Goal: Information Seeking & Learning: Learn about a topic

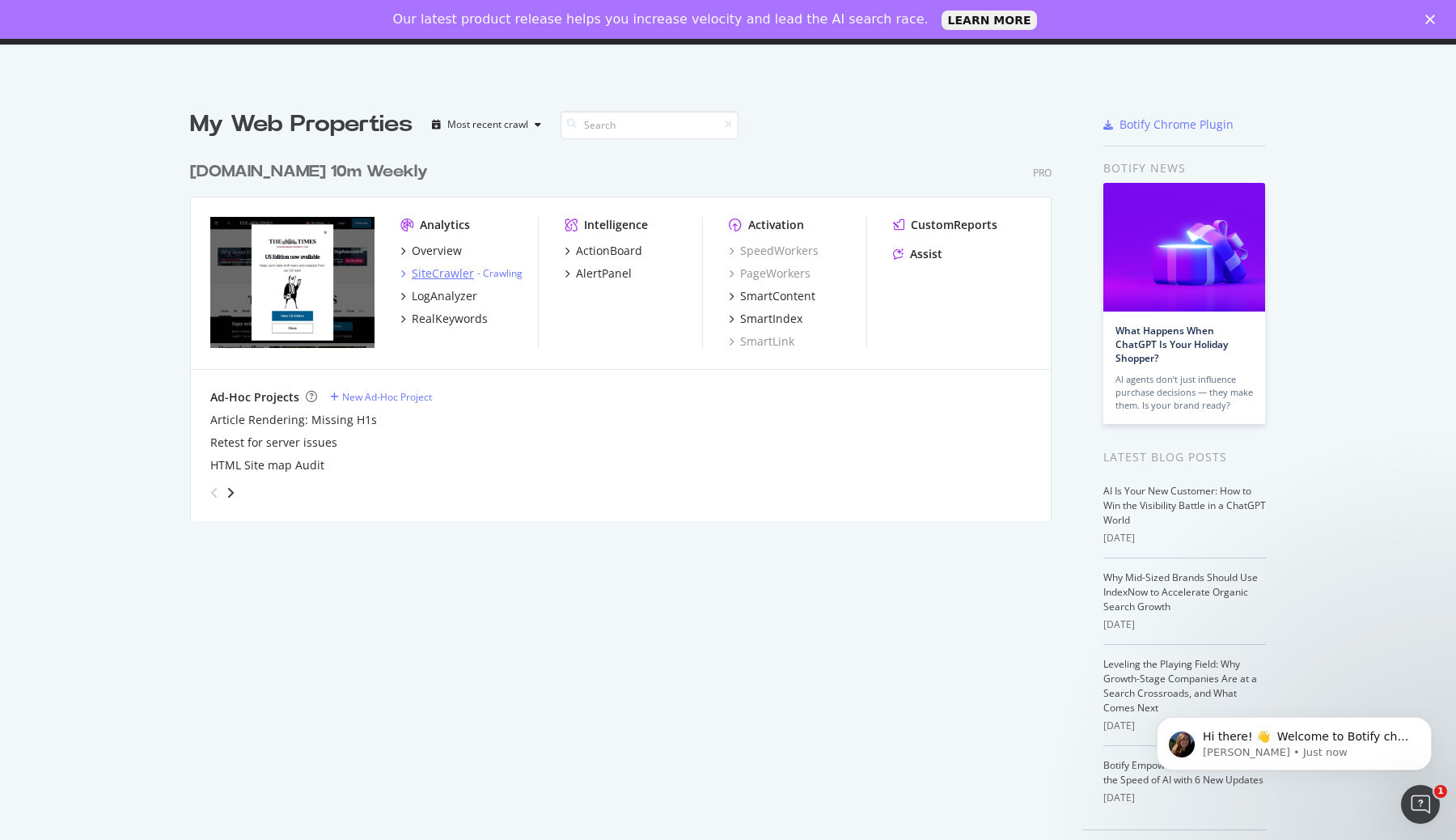
click at [449, 275] on div "SiteCrawler" at bounding box center [442, 273] width 62 height 16
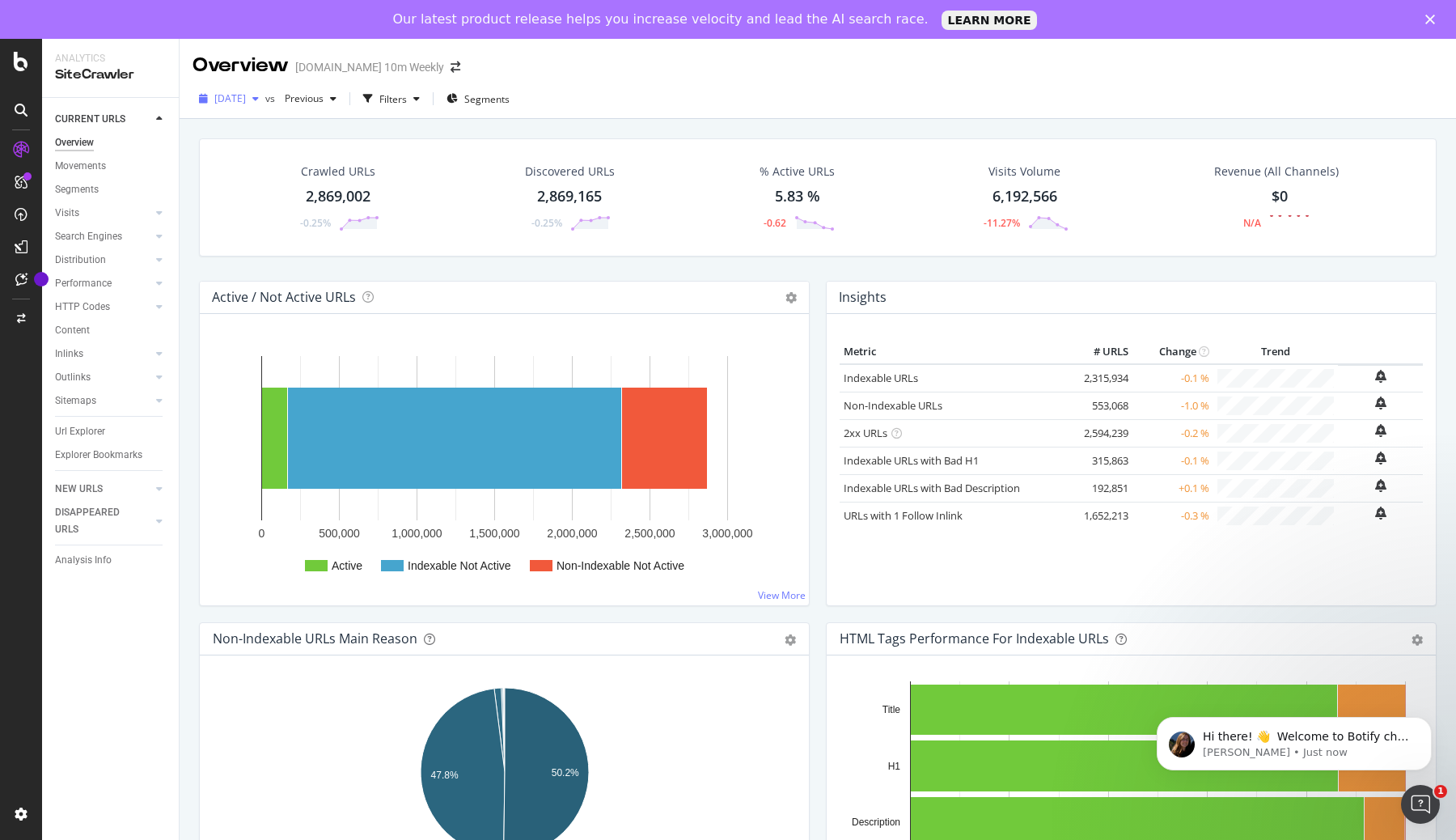
click at [261, 90] on div "[DATE]" at bounding box center [228, 99] width 73 height 25
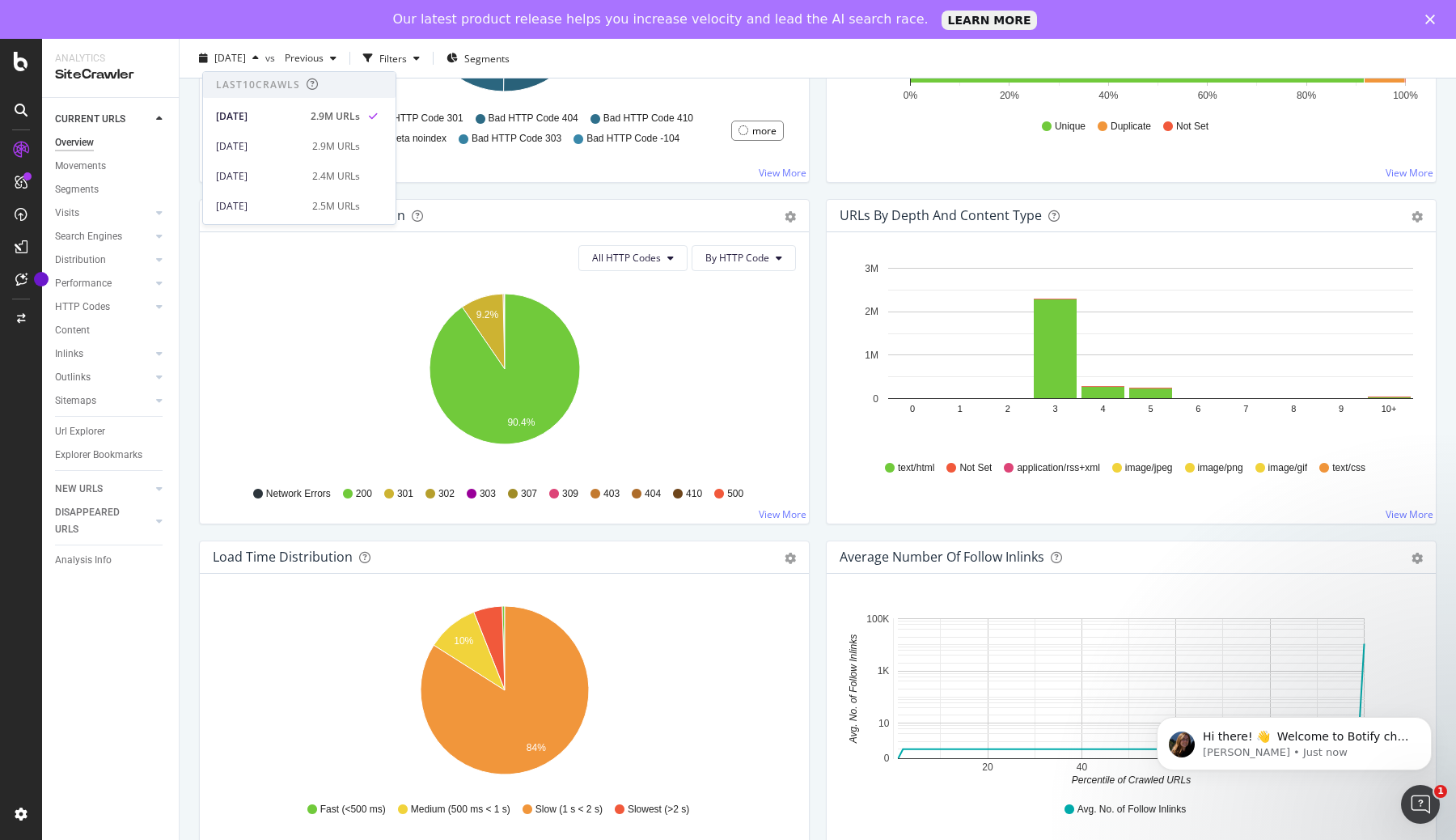
scroll to position [782, 0]
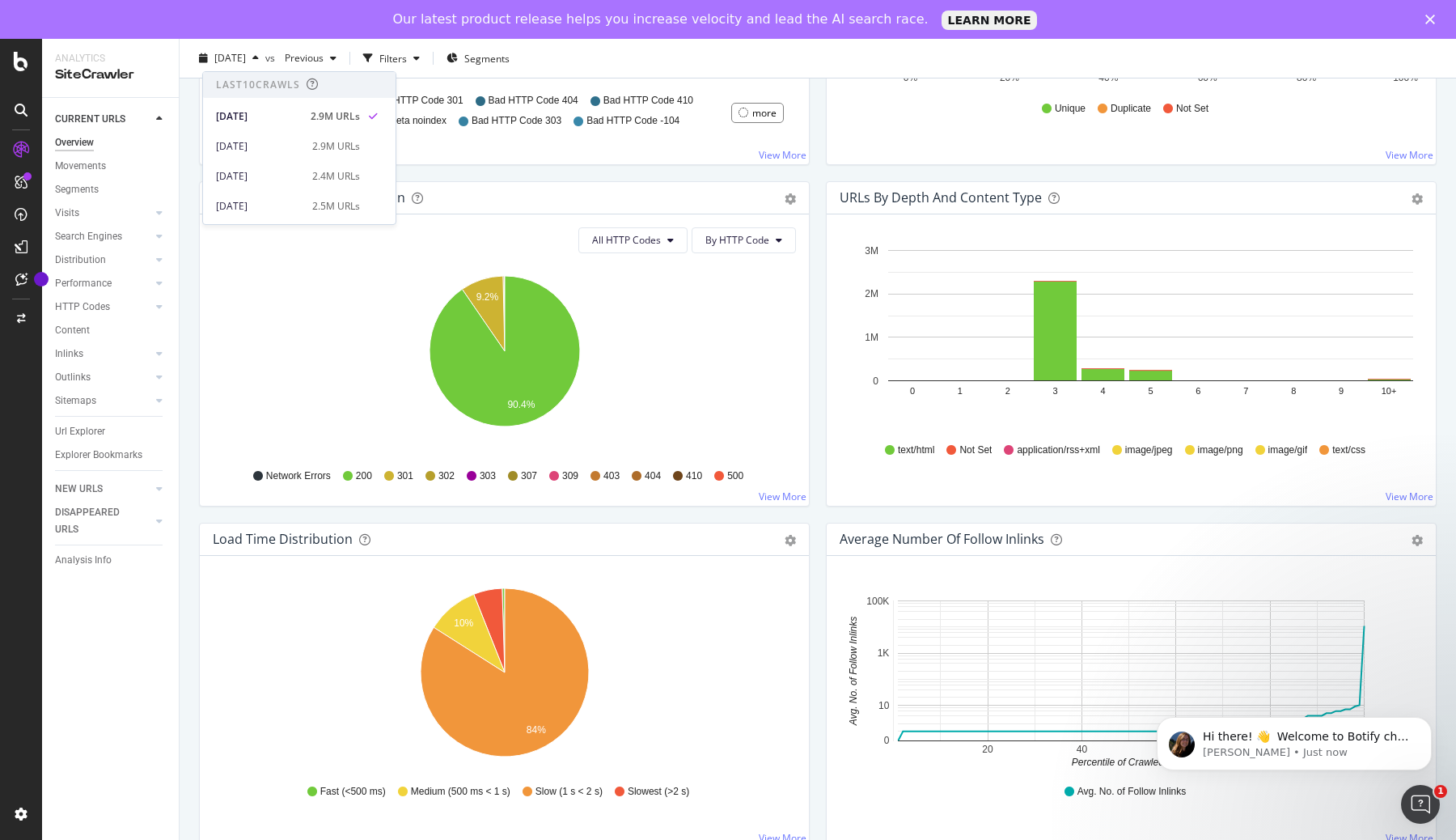
click at [814, 282] on div "HTTP Status Codes Distribution Pie Table Export as CSV Add to Custom Report All…" at bounding box center [505, 352] width 627 height 341
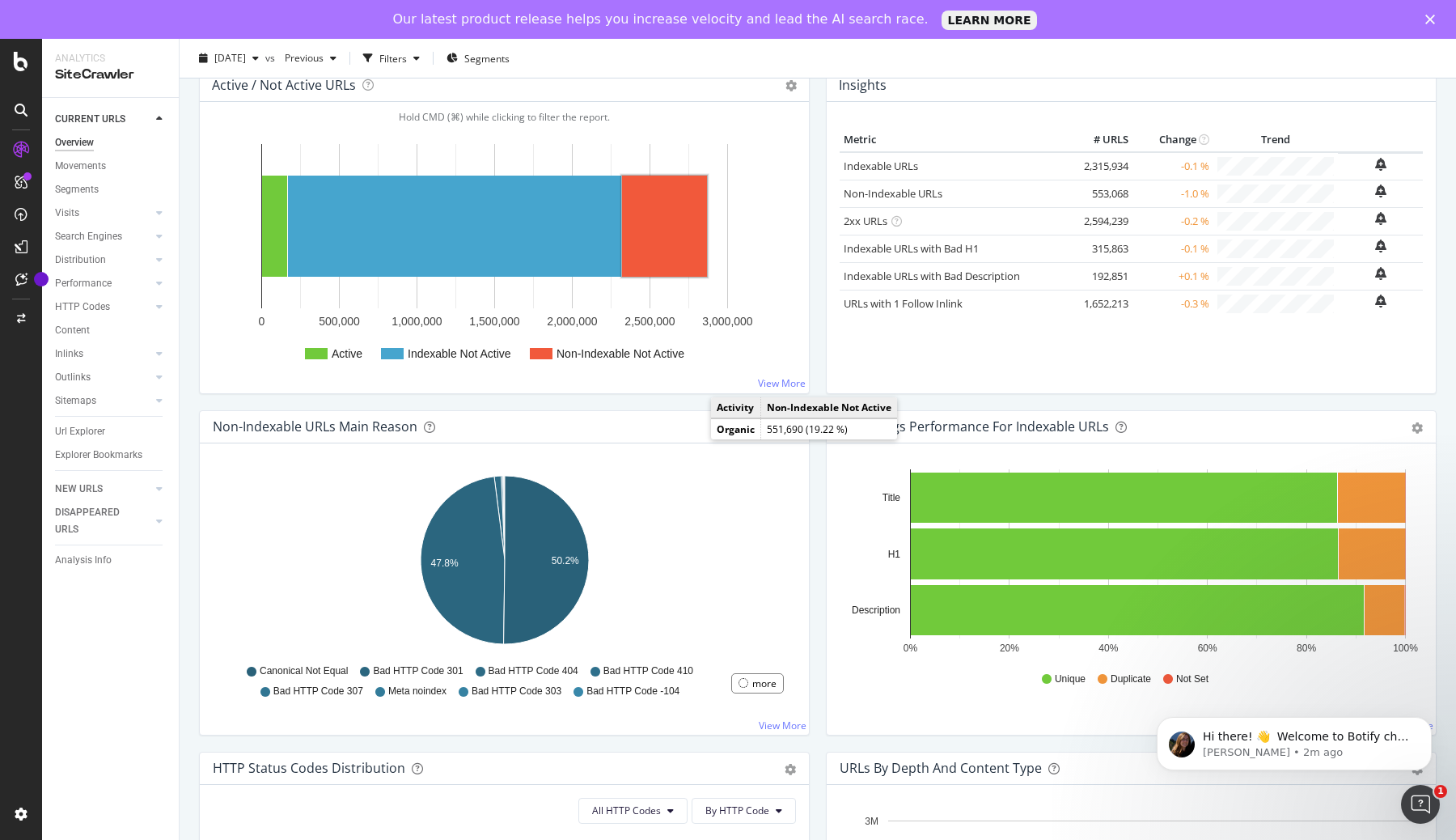
scroll to position [211, 0]
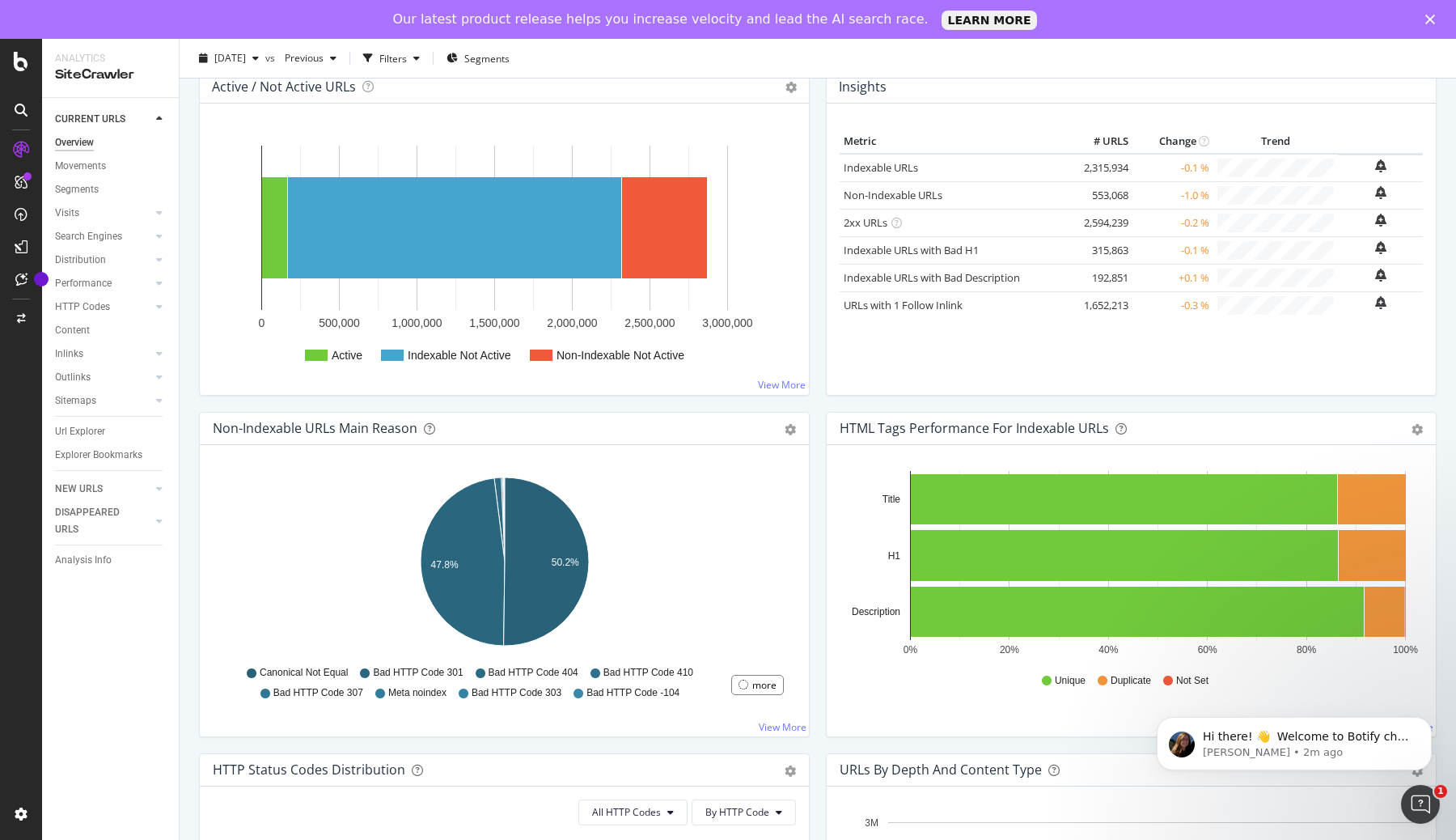
click at [100, 154] on div "Movements" at bounding box center [117, 166] width 124 height 24
click at [98, 169] on div "Movements" at bounding box center [81, 166] width 51 height 17
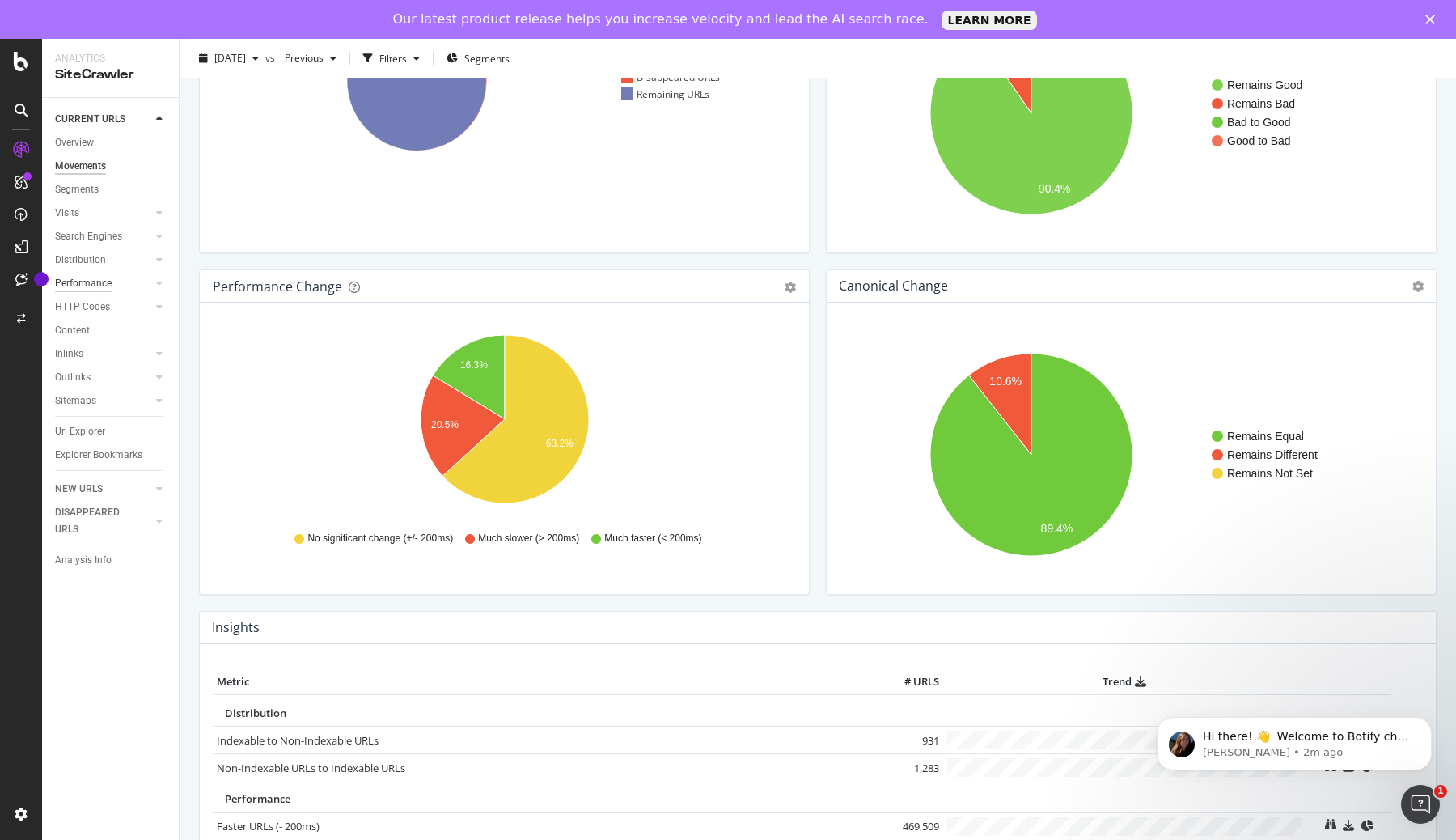
click at [106, 277] on div "Performance" at bounding box center [83, 283] width 57 height 17
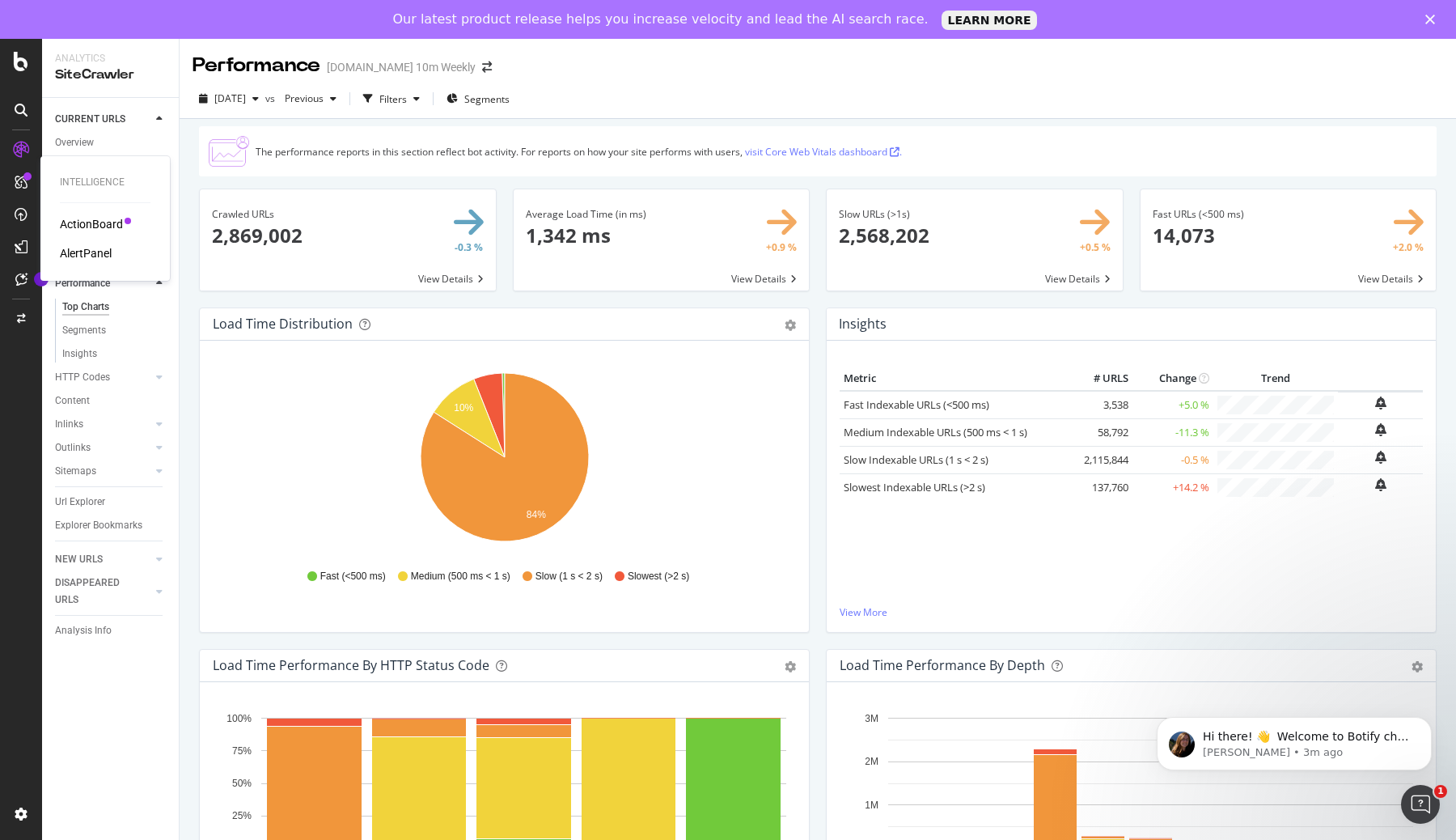
click at [142, 217] on div "ActionBoard" at bounding box center [104, 224] width 90 height 16
click at [119, 217] on div "ActionBoard" at bounding box center [91, 224] width 63 height 16
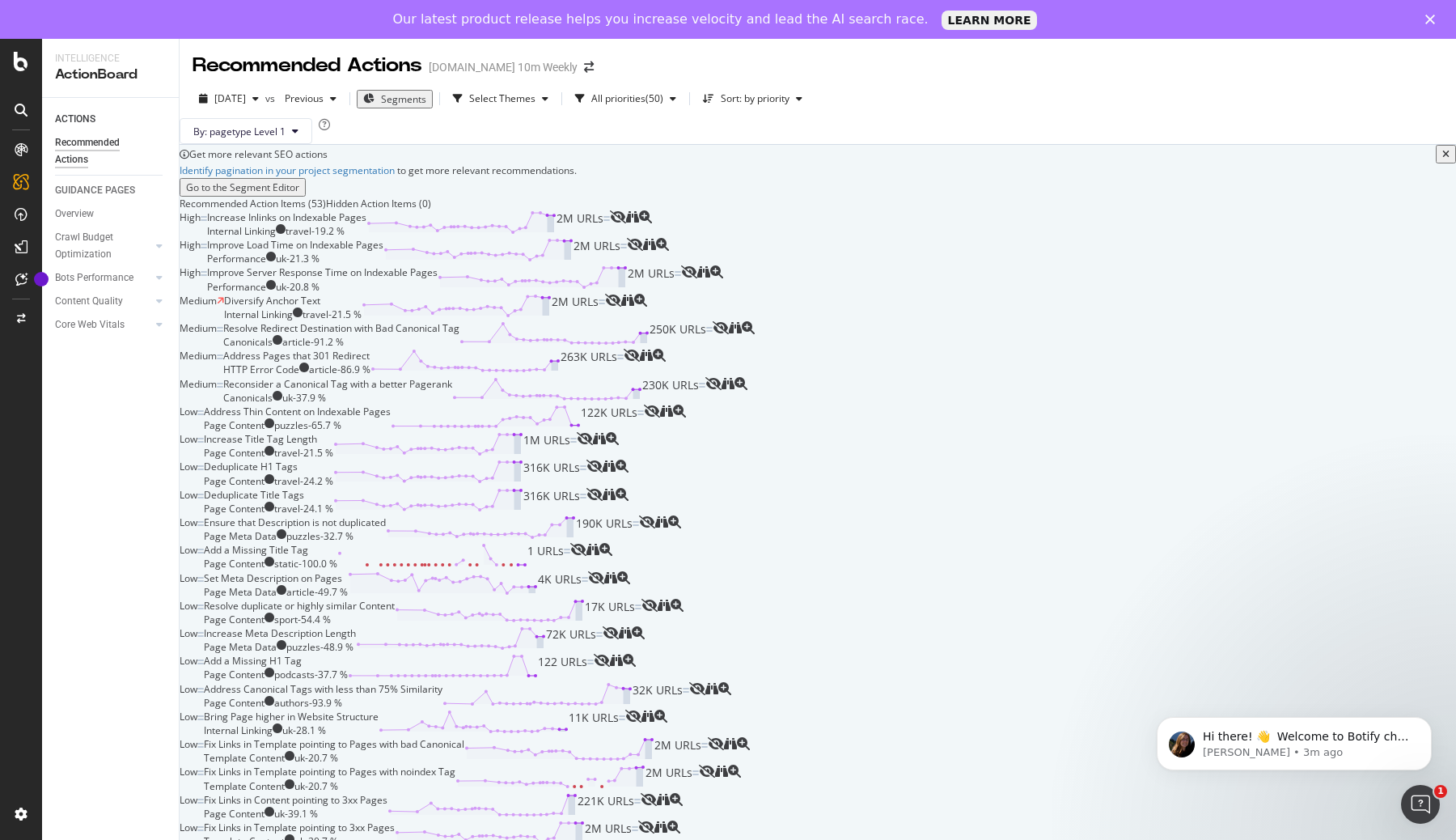
click at [627, 265] on div "Improve Load Time on Indexable Pages Performance uk - 21.3 % 2M URLs" at bounding box center [417, 251] width 420 height 27
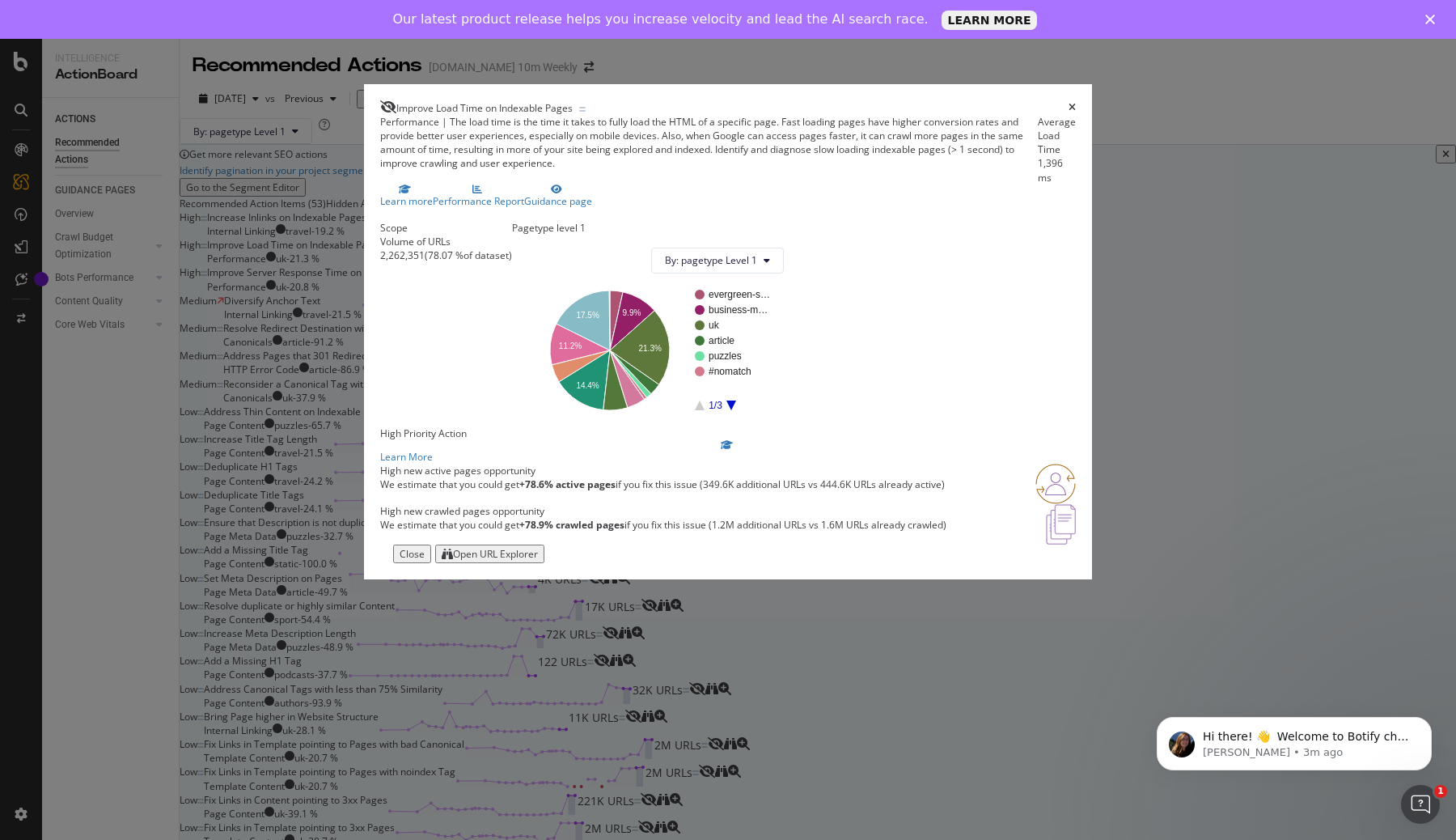
click at [1069, 100] on div "times" at bounding box center [1072, 107] width 7 height 15
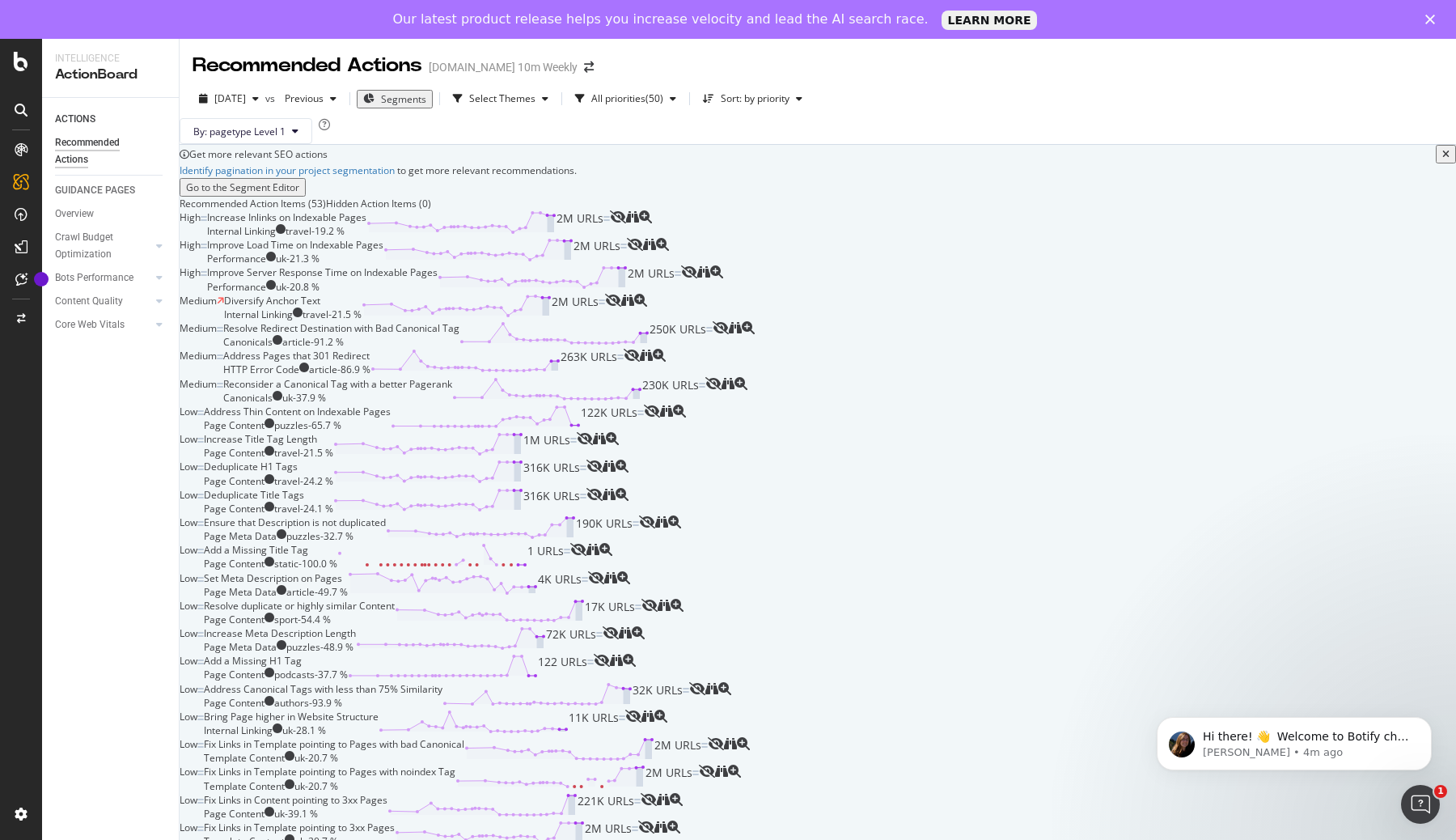
click at [681, 293] on div "Improve Server Response Time on Indexable Pages Performance uk - 20.8 % 2M URLs" at bounding box center [444, 278] width 474 height 27
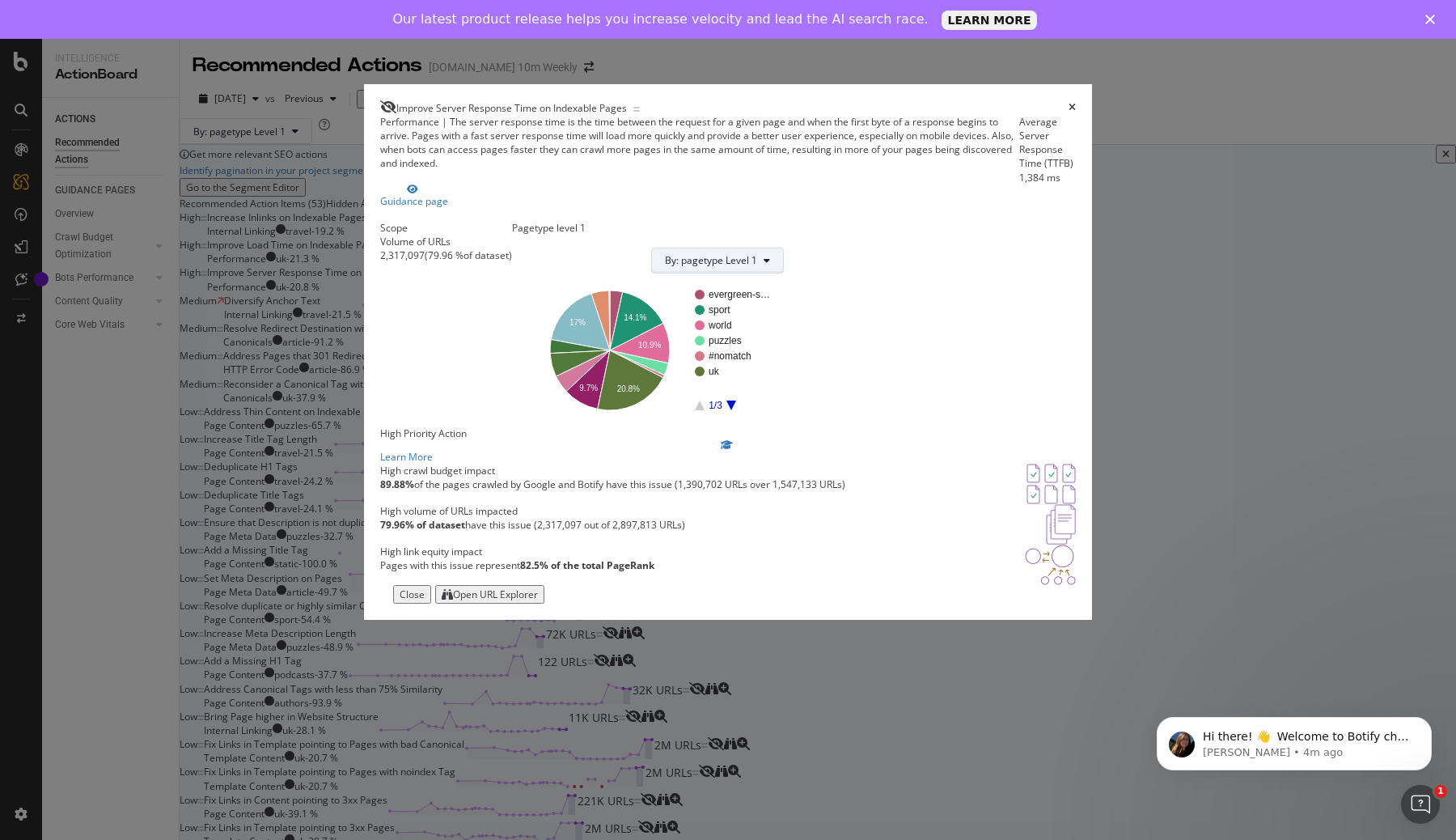
click at [757, 267] on span "By: pagetype Level 1" at bounding box center [711, 261] width 92 height 14
click at [897, 252] on div "Scope Volume of URLs 2,317,097 ( 79.96 % of dataset ) Pagetype level 1 By: page…" at bounding box center [728, 324] width 696 height 205
click at [538, 601] on div "Open URL Explorer" at bounding box center [495, 594] width 85 height 14
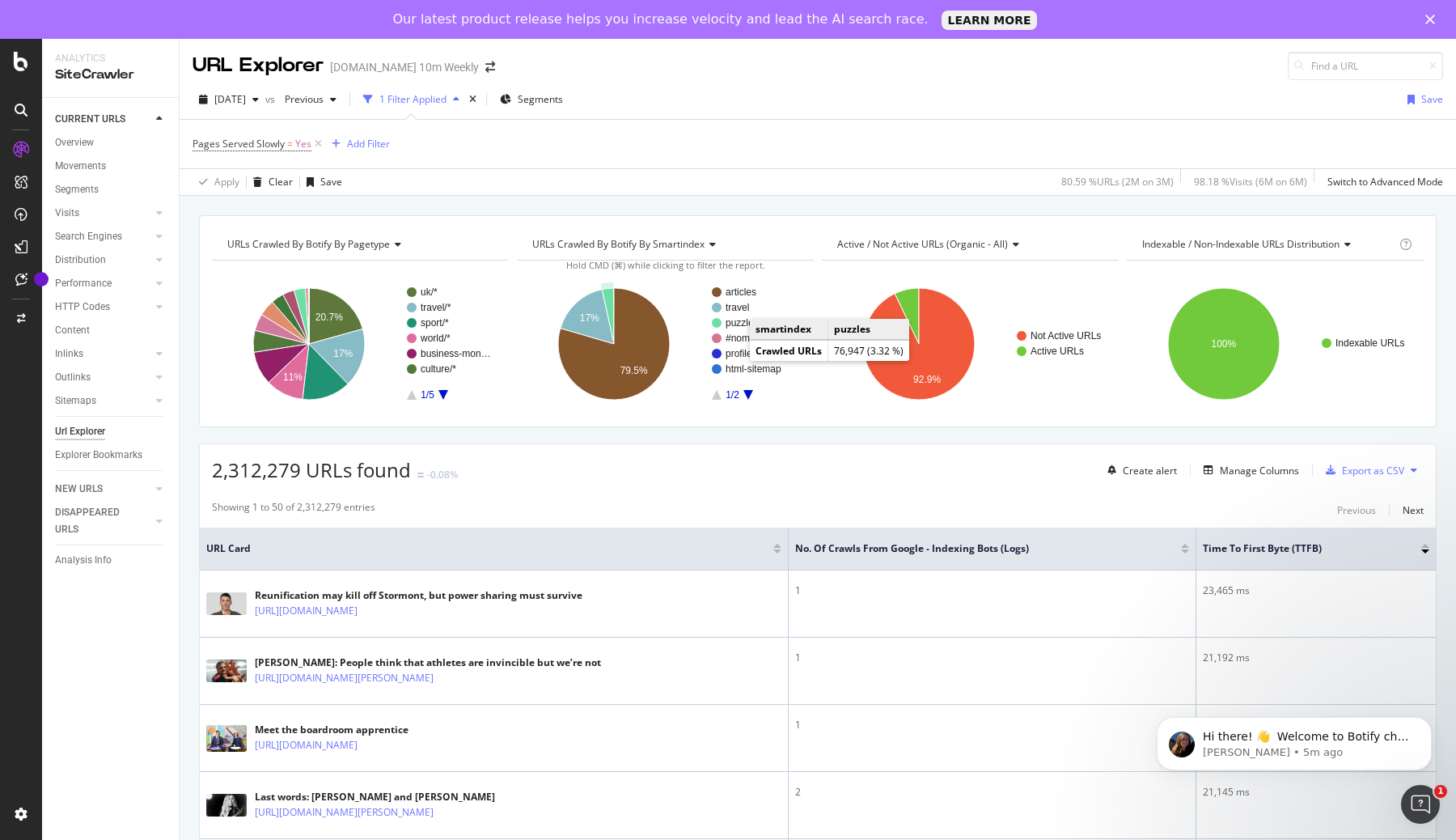
click at [735, 323] on text "puzzles" at bounding box center [742, 322] width 33 height 11
